Goal: Task Accomplishment & Management: Manage account settings

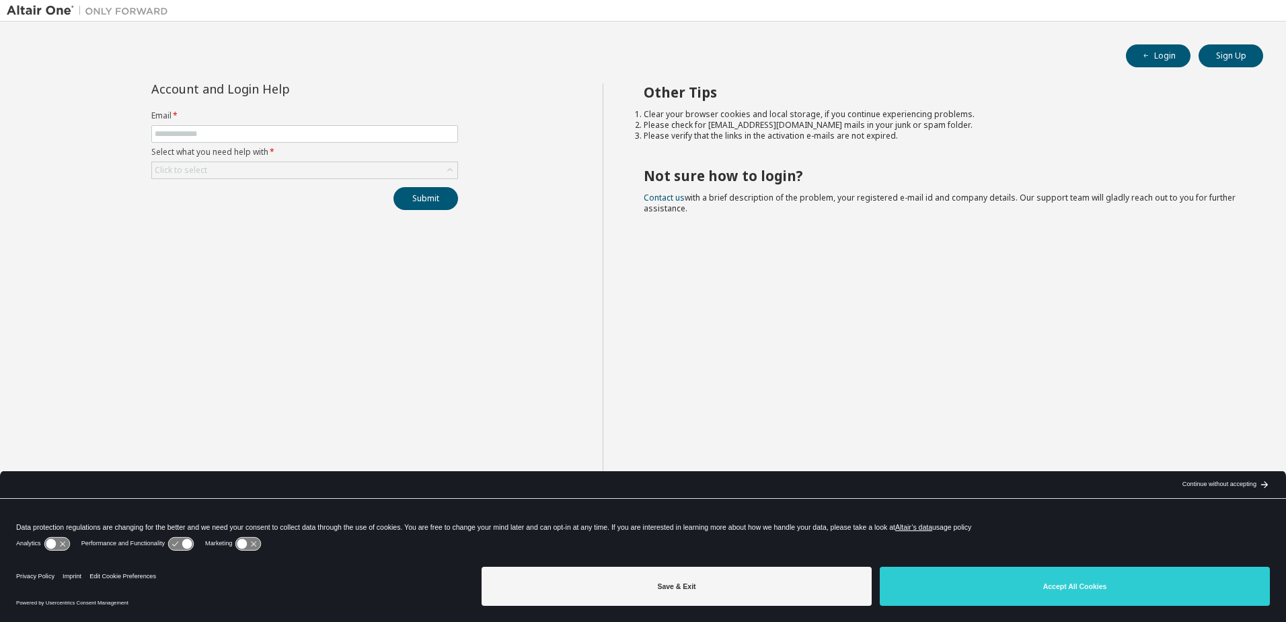
click at [805, 377] on div "Other Tips Clear your browser cookies and local storage, if you continue experi…" at bounding box center [941, 321] width 677 height 476
click at [338, 135] on input "text" at bounding box center [305, 133] width 300 height 11
type input "**********"
click at [449, 175] on icon at bounding box center [449, 169] width 13 height 13
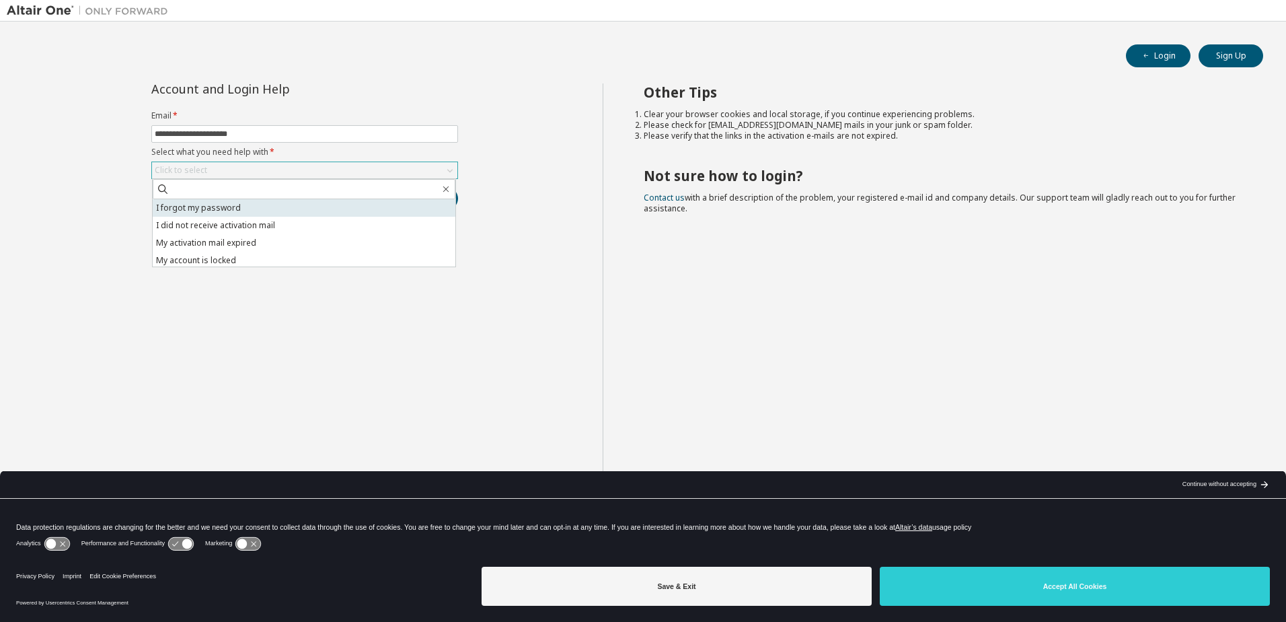
click at [401, 204] on li "I forgot my password" at bounding box center [304, 207] width 303 height 17
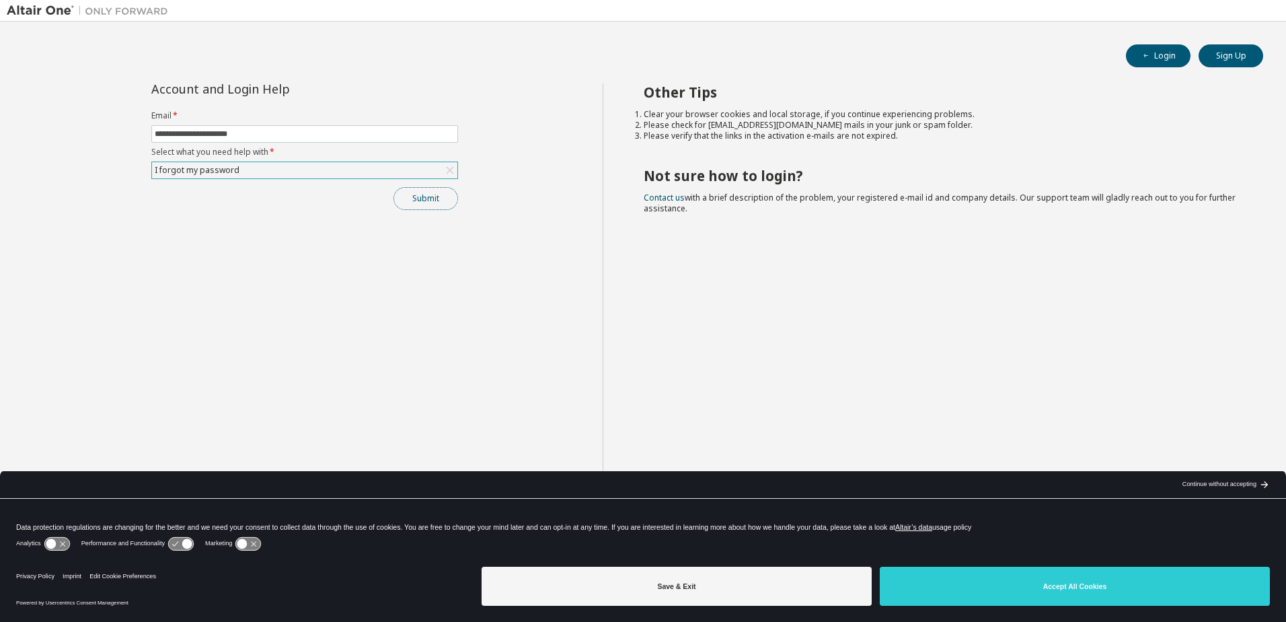
click at [436, 200] on button "Submit" at bounding box center [426, 198] width 65 height 23
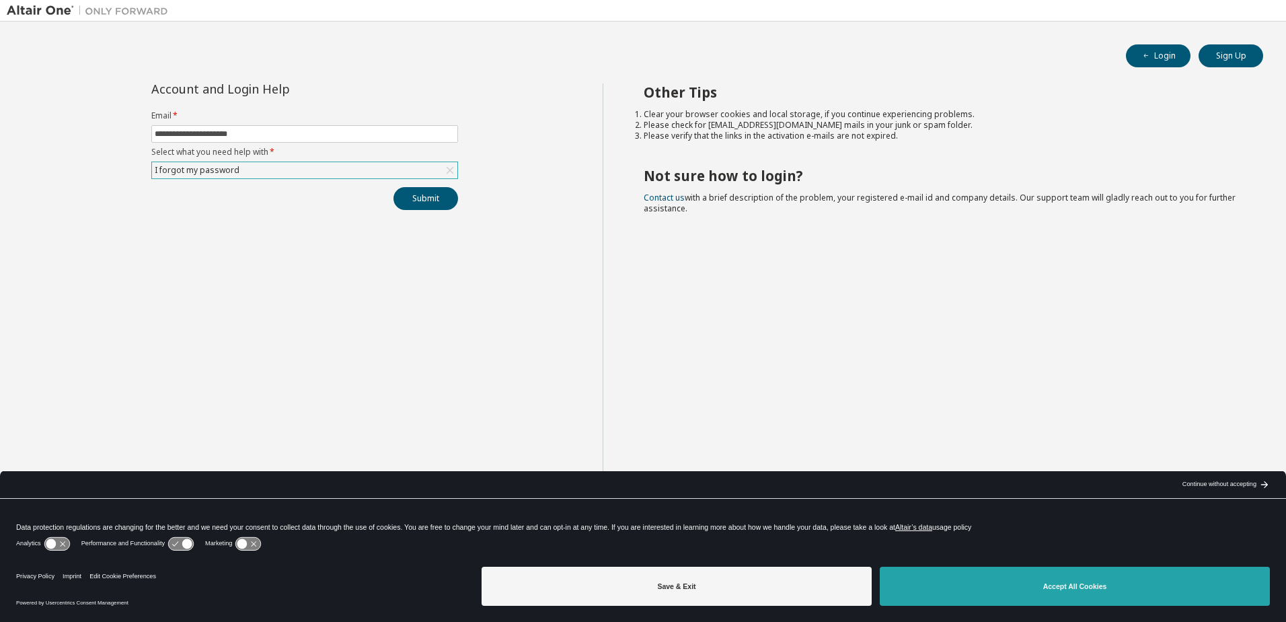
click at [1068, 595] on button "Accept All Cookies" at bounding box center [1075, 585] width 390 height 39
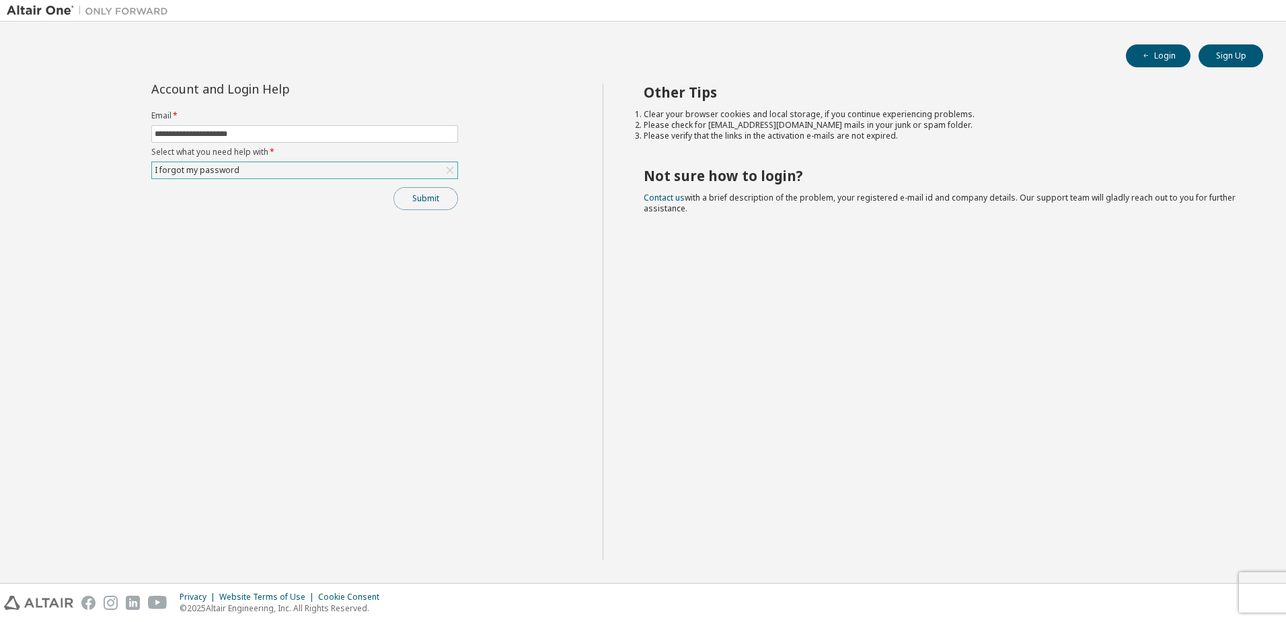
click at [435, 198] on button "Submit" at bounding box center [426, 198] width 65 height 23
click at [1255, 587] on icon "button" at bounding box center [1258, 585] width 8 height 8
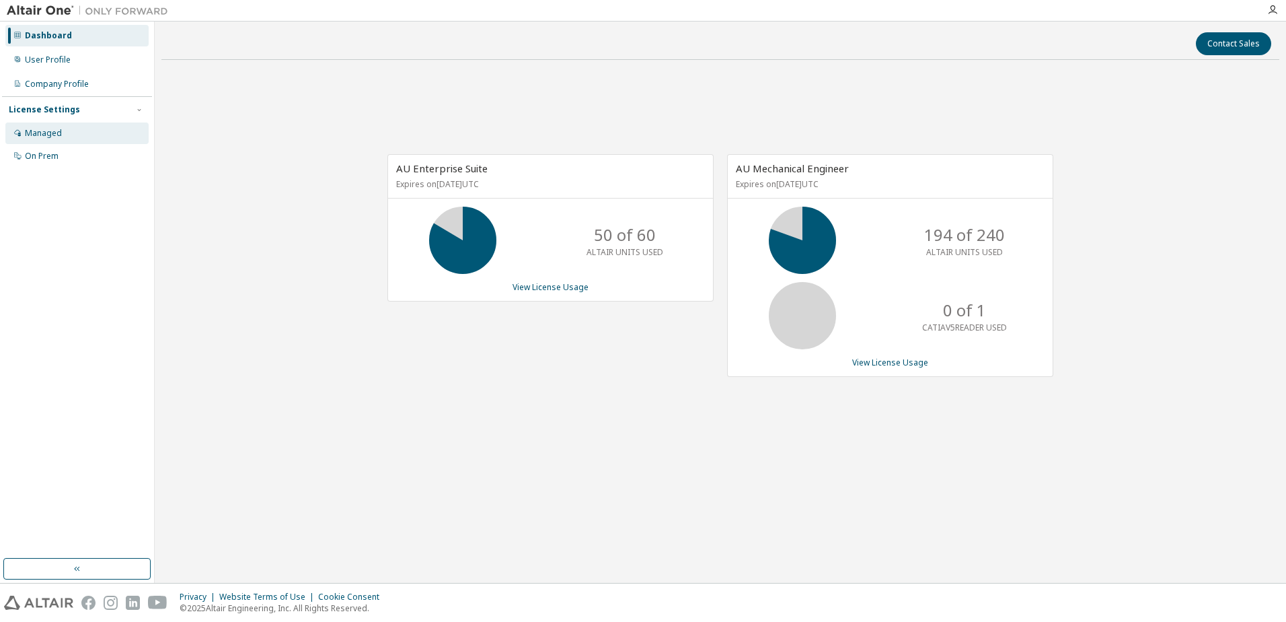
click at [38, 134] on div "Managed" at bounding box center [43, 133] width 37 height 11
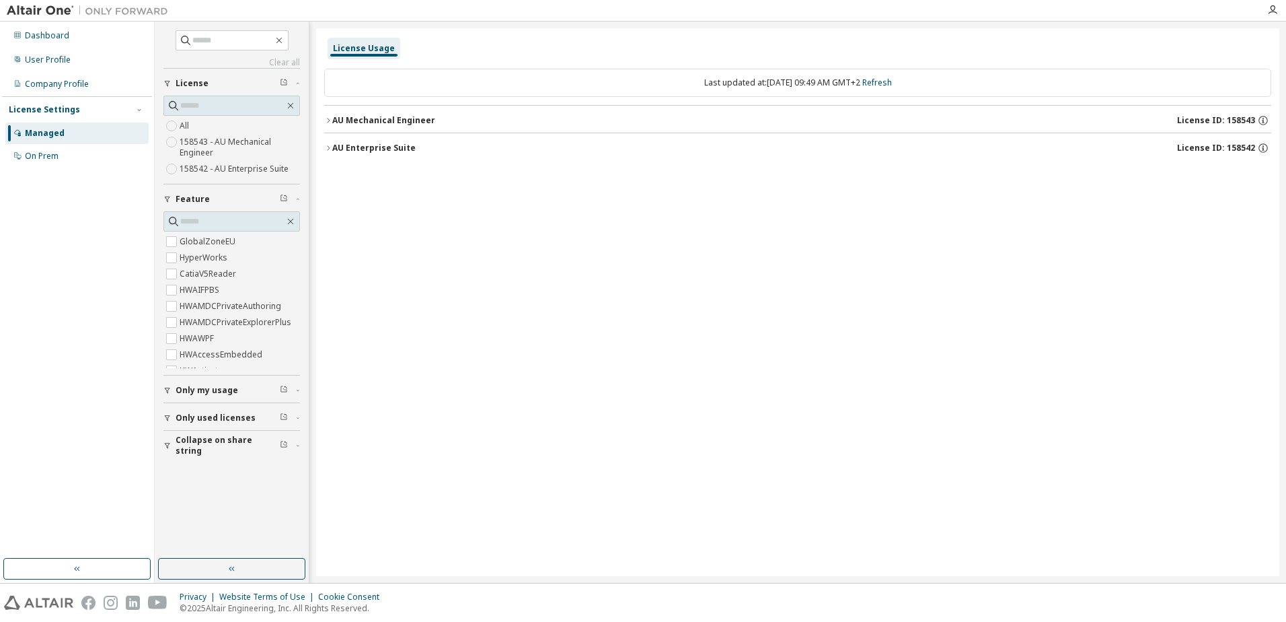
click at [328, 122] on icon "button" at bounding box center [328, 120] width 8 height 8
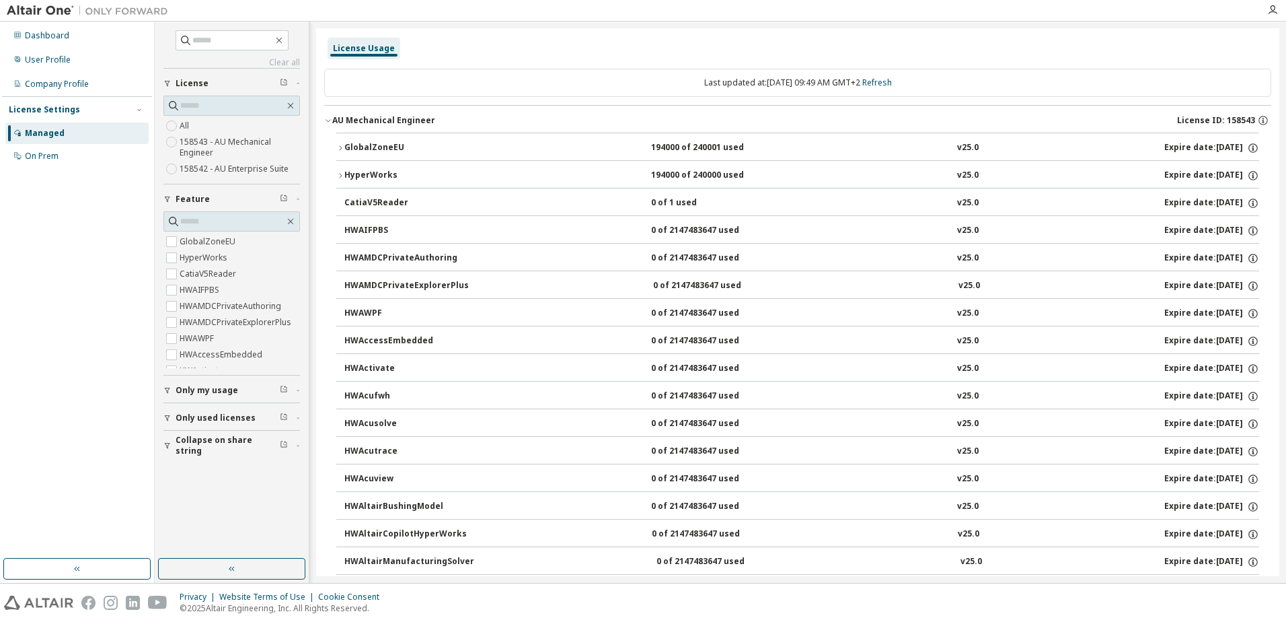
click at [337, 176] on icon "button" at bounding box center [340, 176] width 8 height 8
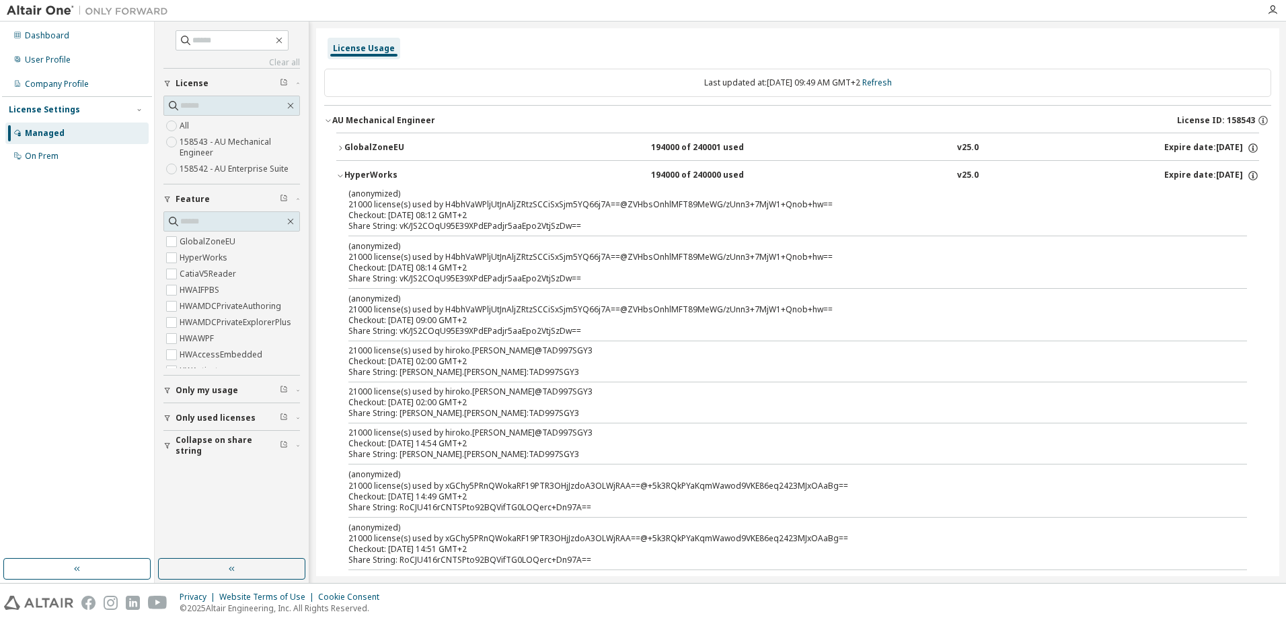
click at [342, 150] on icon "button" at bounding box center [340, 148] width 8 height 8
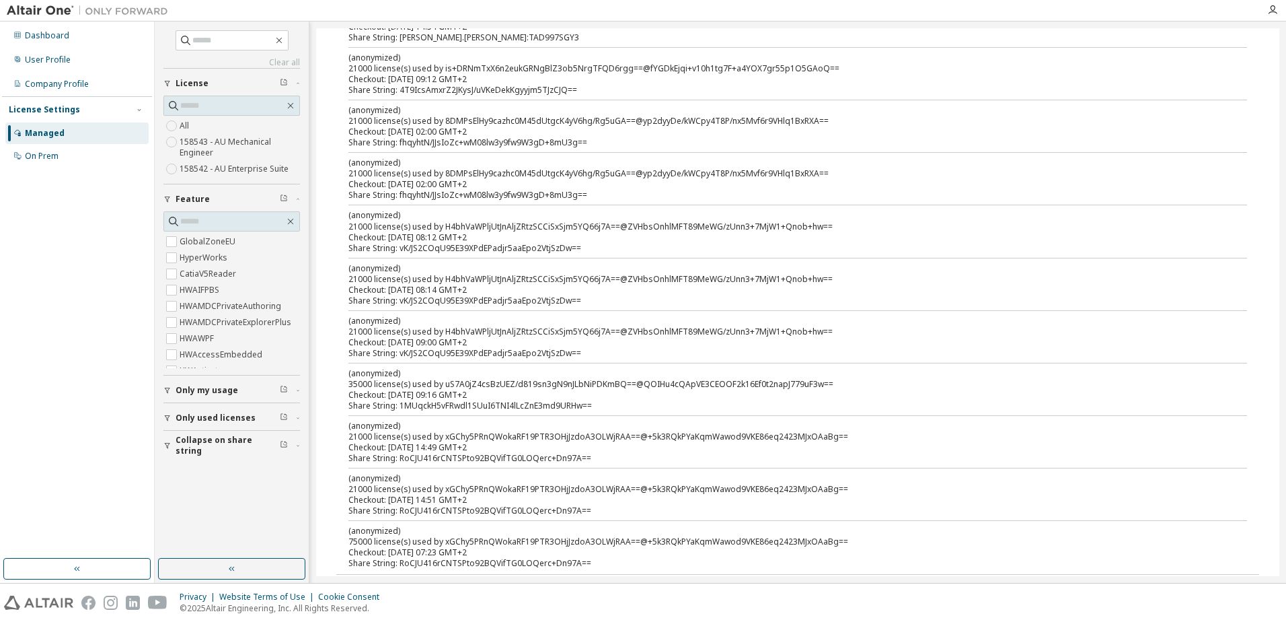
scroll to position [269, 0]
